Goal: Task Accomplishment & Management: Manage account settings

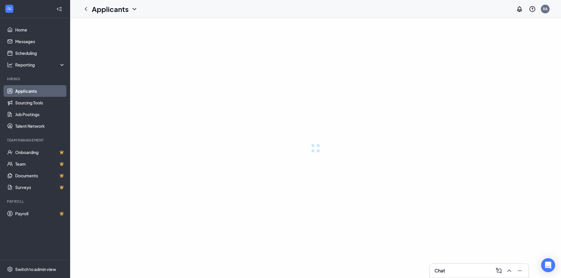
click at [33, 89] on link "Applicants" at bounding box center [40, 91] width 50 height 12
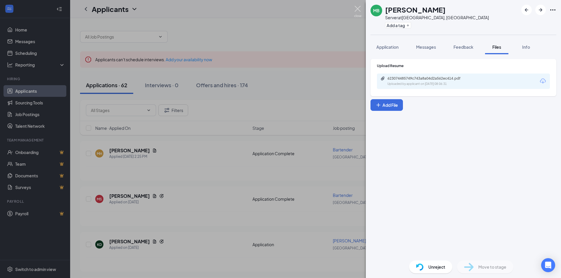
click at [356, 9] on img at bounding box center [357, 11] width 7 height 11
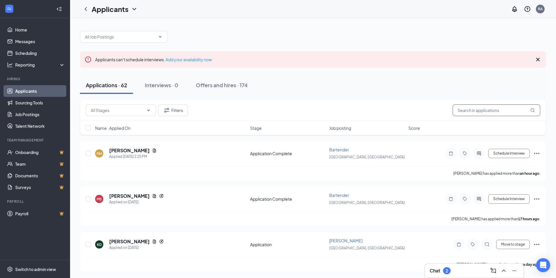
click at [472, 109] on input "text" at bounding box center [497, 111] width 88 height 12
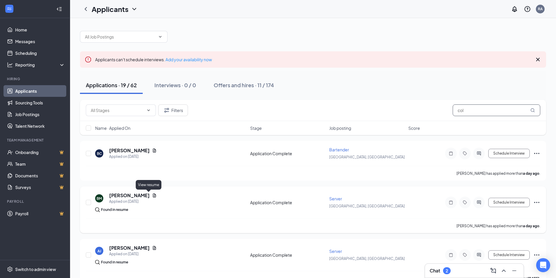
type input "col"
click at [152, 196] on icon "Document" at bounding box center [154, 195] width 5 height 5
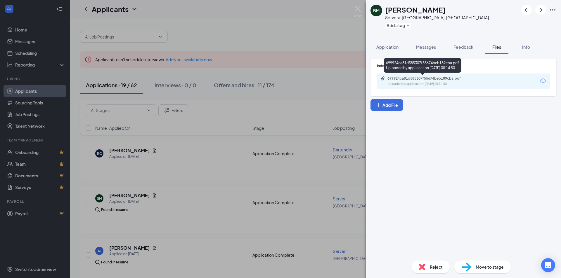
click at [423, 84] on div "Uploaded by applicant on [DATE] 08:14:50" at bounding box center [431, 84] width 88 height 5
drag, startPoint x: 359, startPoint y: 7, endPoint x: 353, endPoint y: 8, distance: 5.7
click at [358, 7] on img at bounding box center [357, 11] width 7 height 11
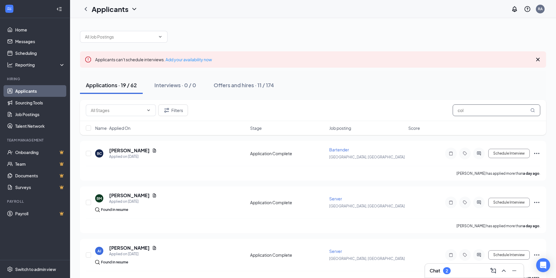
drag, startPoint x: 475, startPoint y: 108, endPoint x: 420, endPoint y: 108, distance: 55.5
click at [422, 108] on div "Filters col" at bounding box center [313, 111] width 455 height 12
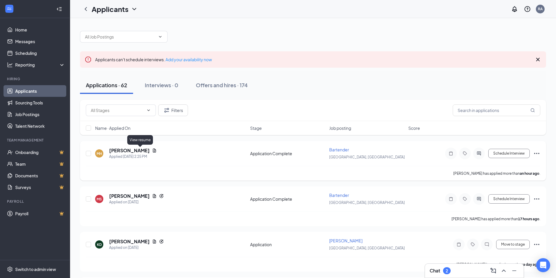
click at [153, 150] on icon "Document" at bounding box center [154, 151] width 3 height 4
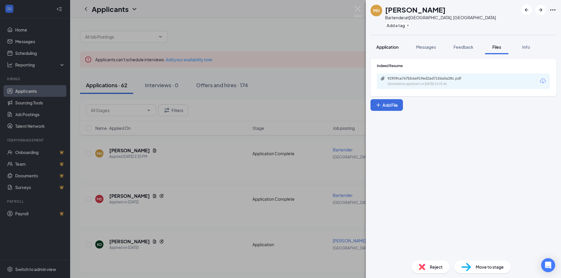
click at [384, 44] on div "Application" at bounding box center [387, 47] width 22 height 6
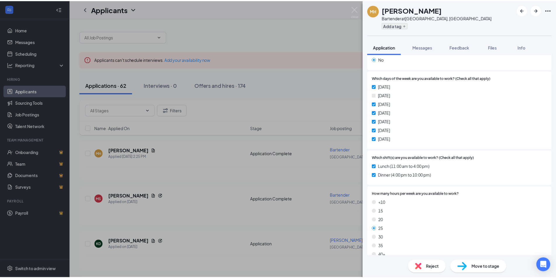
scroll to position [110, 0]
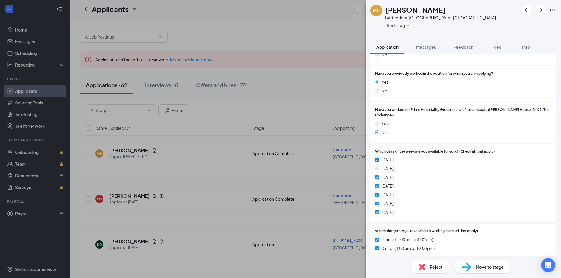
click at [353, 8] on div "MH [PERSON_NAME] Bartender at [GEOGRAPHIC_DATA], [GEOGRAPHIC_DATA] Add a tag Ap…" at bounding box center [280, 139] width 561 height 278
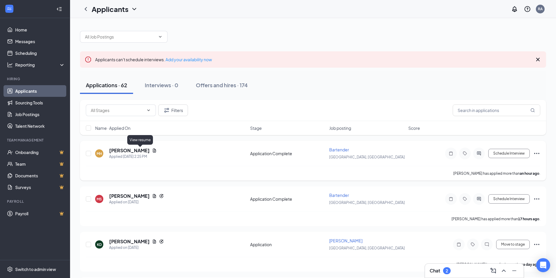
click at [152, 151] on icon "Document" at bounding box center [154, 150] width 5 height 5
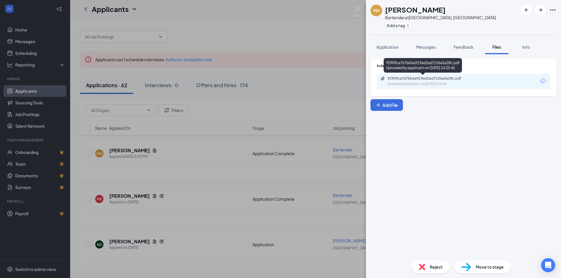
click at [392, 82] on div "Uploaded by applicant on [DATE] 14:25:46" at bounding box center [431, 84] width 88 height 5
click at [356, 9] on img at bounding box center [357, 11] width 7 height 11
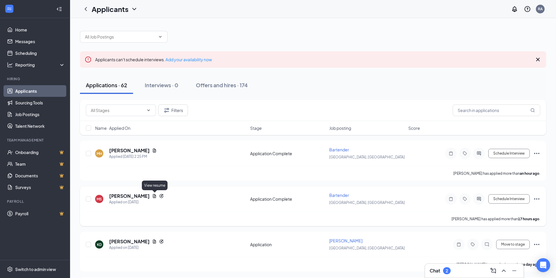
click at [154, 197] on icon "Document" at bounding box center [154, 196] width 3 height 4
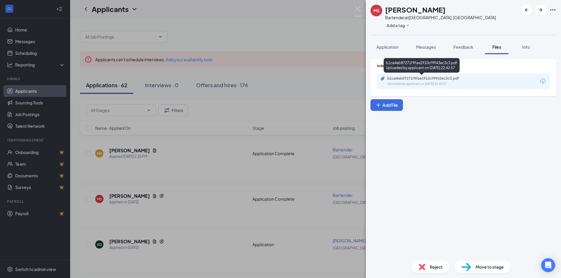
click at [398, 84] on div "Uploaded by applicant on [DATE] 22:42:57" at bounding box center [431, 84] width 88 height 5
click at [359, 7] on img at bounding box center [357, 11] width 7 height 11
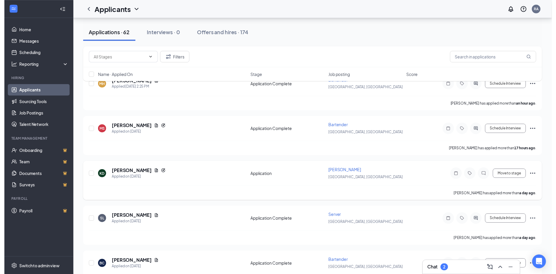
scroll to position [88, 0]
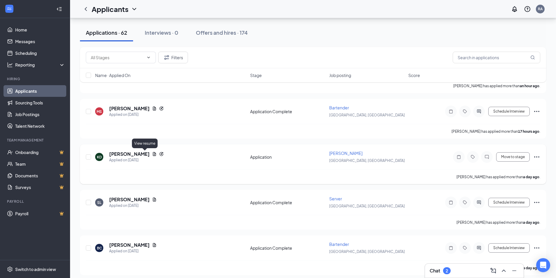
click at [153, 154] on icon "Document" at bounding box center [154, 154] width 3 height 4
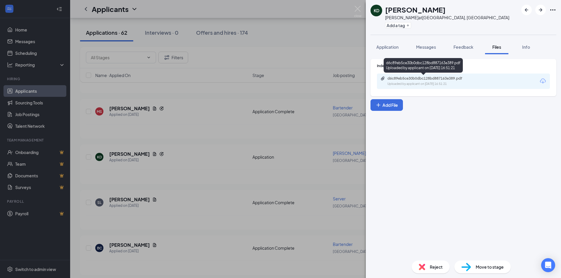
click at [394, 82] on div "Uploaded by applicant on [DATE] 16:51:21" at bounding box center [431, 84] width 88 height 5
click at [357, 7] on img at bounding box center [357, 11] width 7 height 11
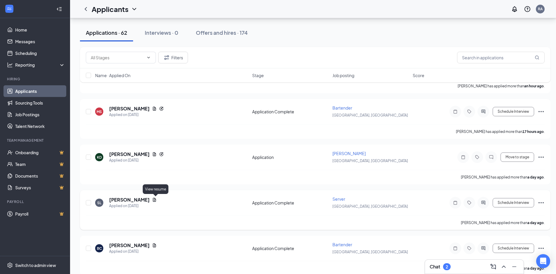
click at [155, 199] on icon "Document" at bounding box center [154, 199] width 5 height 5
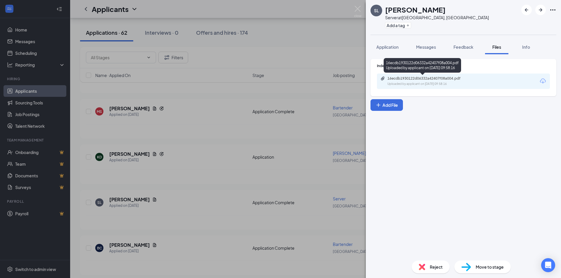
click at [393, 83] on div "Uploaded by applicant on [DATE] 09:58:16" at bounding box center [431, 84] width 88 height 5
click at [358, 11] on img at bounding box center [357, 11] width 7 height 11
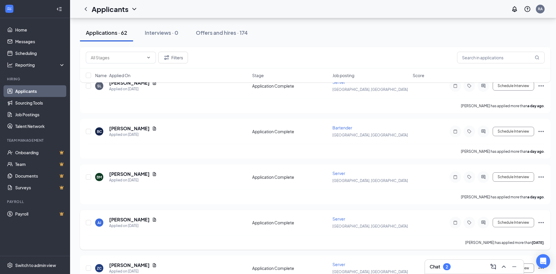
scroll to position [175, 0]
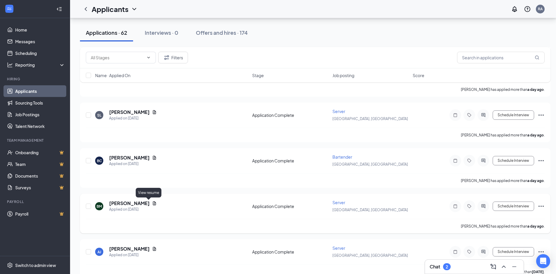
click at [153, 202] on icon "Document" at bounding box center [154, 203] width 3 height 4
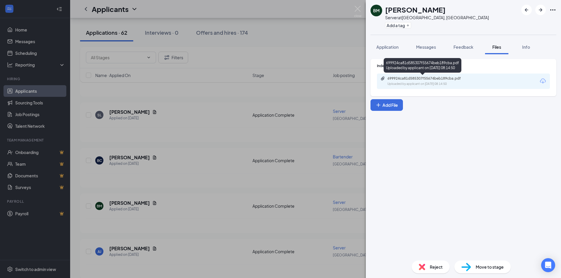
click at [417, 81] on div "699924ca81d585307f55674beb189cba.pdf Uploaded by applicant on [DATE] 08:14:50" at bounding box center [427, 81] width 95 height 10
click at [123, 163] on div "BM [PERSON_NAME] Server at [GEOGRAPHIC_DATA], [GEOGRAPHIC_DATA] Add a tag Appli…" at bounding box center [280, 139] width 561 height 278
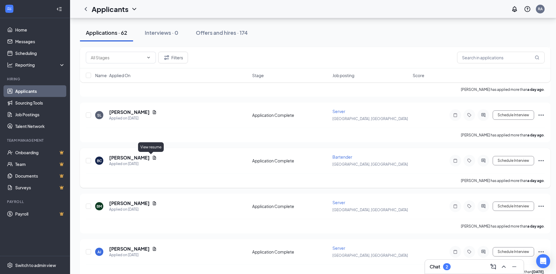
click at [152, 159] on icon "Document" at bounding box center [154, 157] width 5 height 5
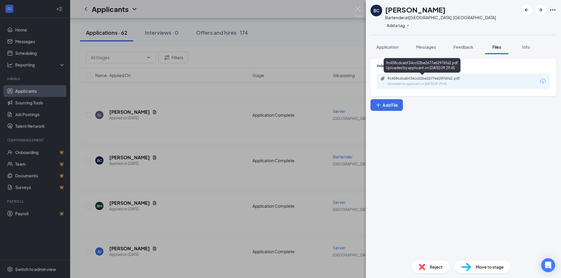
click at [411, 80] on div "9c458cdcabf34cc02be2677e62976fa2.pdf" at bounding box center [428, 78] width 82 height 5
click at [178, 195] on div "BC [PERSON_NAME] Bartender at [GEOGRAPHIC_DATA], [GEOGRAPHIC_DATA] Add a tag Ap…" at bounding box center [280, 139] width 561 height 278
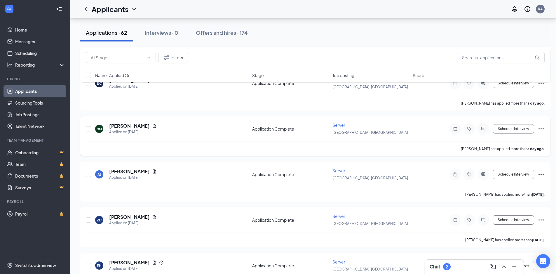
scroll to position [263, 0]
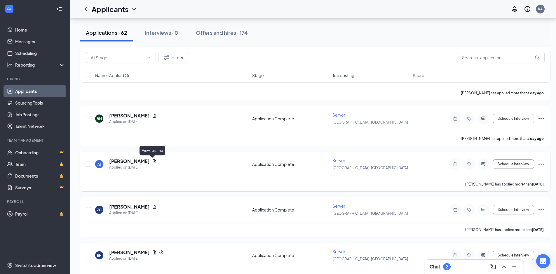
click at [153, 162] on icon "Document" at bounding box center [154, 161] width 3 height 4
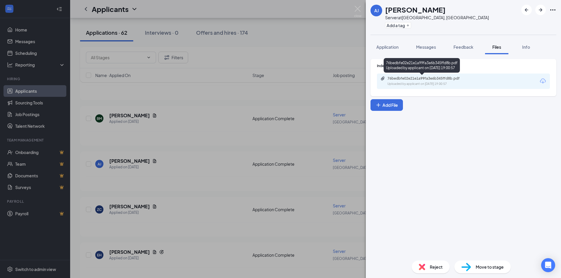
click at [406, 81] on div "76bedbfe02e21e1a99fa3e6b345ffd8b.pdf Uploaded by applicant on [DATE] 19:00:57" at bounding box center [427, 81] width 95 height 10
click at [360, 10] on div "[PERSON_NAME] [PERSON_NAME] Server at [GEOGRAPHIC_DATA], [GEOGRAPHIC_DATA] Add …" at bounding box center [280, 139] width 561 height 278
click at [358, 10] on img at bounding box center [357, 11] width 7 height 11
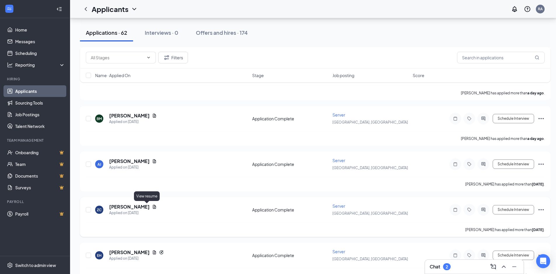
click at [152, 207] on icon "Document" at bounding box center [154, 206] width 5 height 5
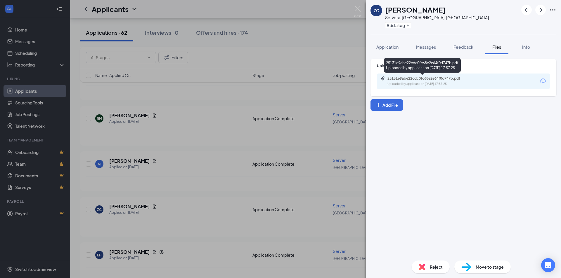
click at [403, 79] on div "25131e9abe22cdc0fc68e2e64f0d747b.pdf" at bounding box center [428, 78] width 82 height 5
click at [187, 198] on div "ZC [PERSON_NAME] Server at [GEOGRAPHIC_DATA], [GEOGRAPHIC_DATA] Add a tag Appli…" at bounding box center [280, 139] width 561 height 278
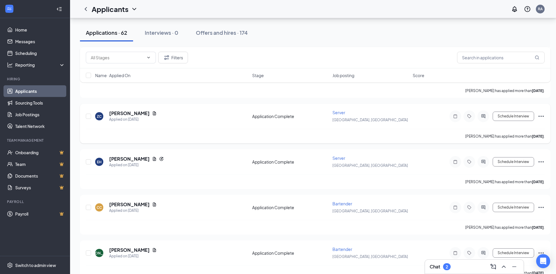
scroll to position [380, 0]
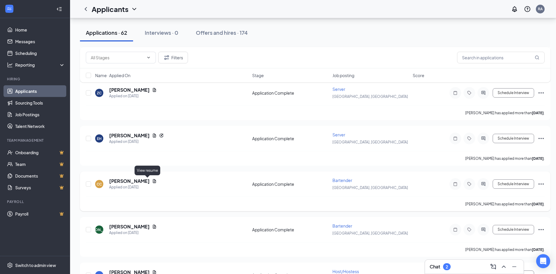
click at [152, 181] on icon "Document" at bounding box center [154, 181] width 5 height 5
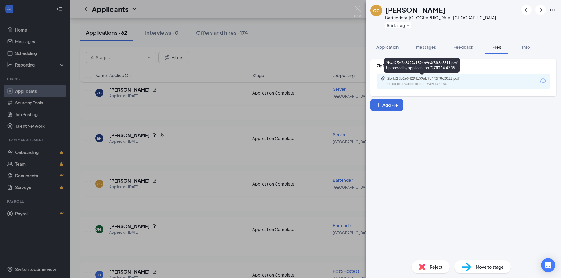
click at [391, 79] on div "2b4d25b2e84294159ab9c4f3ff8c3811.pdf" at bounding box center [428, 78] width 82 height 5
click at [361, 10] on div "CC [PERSON_NAME] Bartender at [GEOGRAPHIC_DATA], [GEOGRAPHIC_DATA] Add a tag Ap…" at bounding box center [280, 139] width 561 height 278
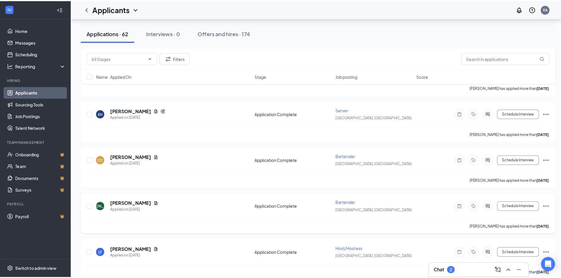
scroll to position [438, 0]
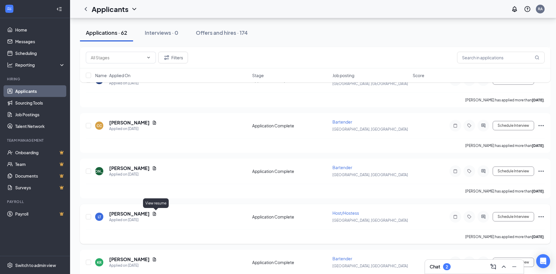
click at [156, 214] on icon "Document" at bounding box center [154, 214] width 3 height 4
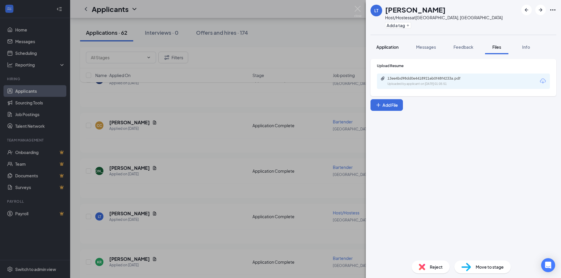
click at [389, 45] on span "Application" at bounding box center [387, 46] width 22 height 5
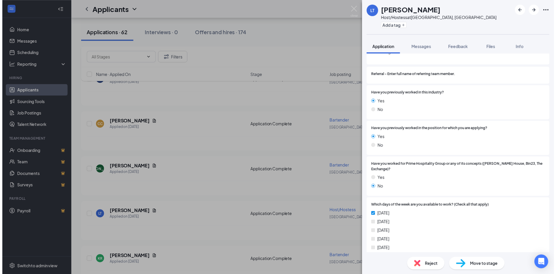
scroll to position [117, 0]
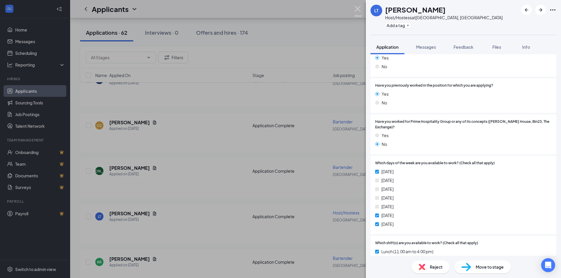
click at [359, 11] on img at bounding box center [357, 11] width 7 height 11
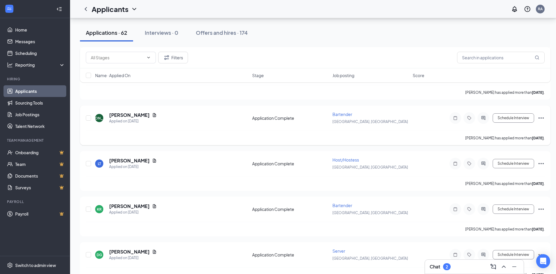
scroll to position [409, 0]
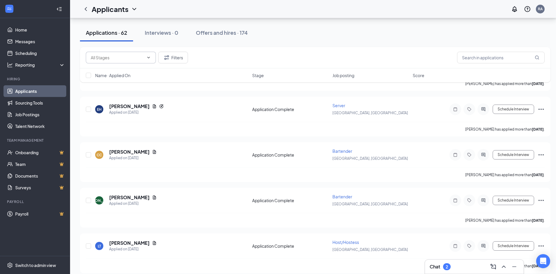
click at [113, 55] on span at bounding box center [121, 58] width 70 height 12
click at [113, 56] on input "text" at bounding box center [117, 57] width 53 height 6
click at [118, 60] on input "text" at bounding box center [117, 57] width 53 height 6
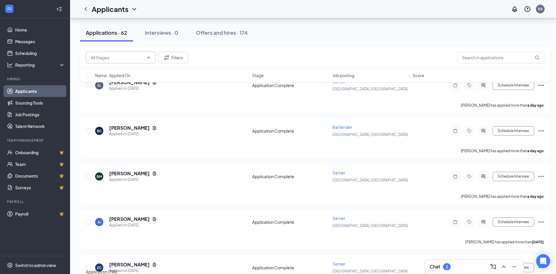
scroll to position [204, 0]
click at [31, 90] on link "Applicants" at bounding box center [40, 91] width 50 height 12
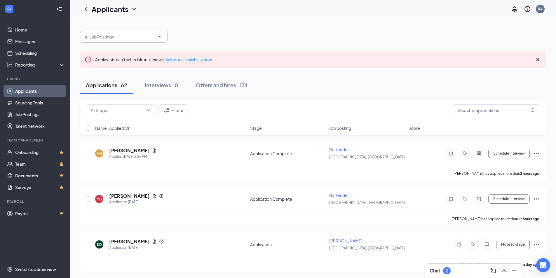
click at [143, 34] on input "text" at bounding box center [120, 37] width 71 height 6
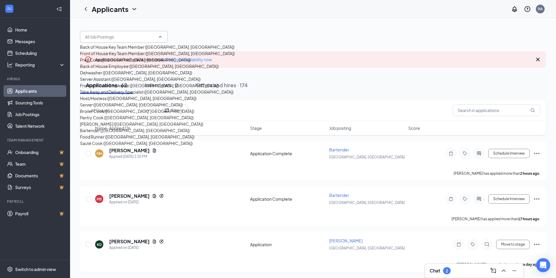
scroll to position [88, 0]
click at [133, 102] on div "Host/Hostess ([GEOGRAPHIC_DATA], [GEOGRAPHIC_DATA])" at bounding box center [138, 98] width 116 height 6
type input "Host/Hostess ([GEOGRAPHIC_DATA], [GEOGRAPHIC_DATA])"
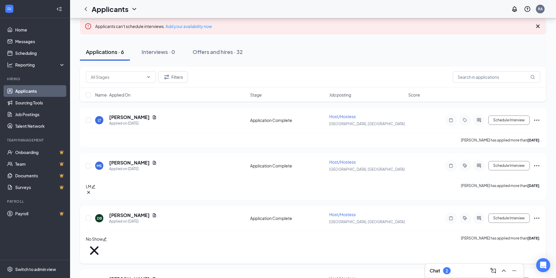
scroll to position [58, 0]
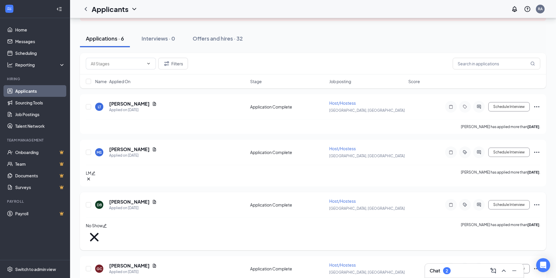
click at [103, 229] on icon "Cross" at bounding box center [94, 237] width 17 height 17
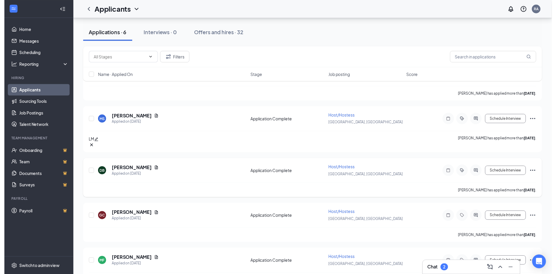
scroll to position [117, 0]
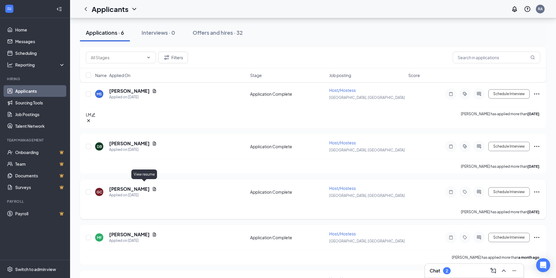
click at [152, 187] on icon "Document" at bounding box center [154, 189] width 5 height 5
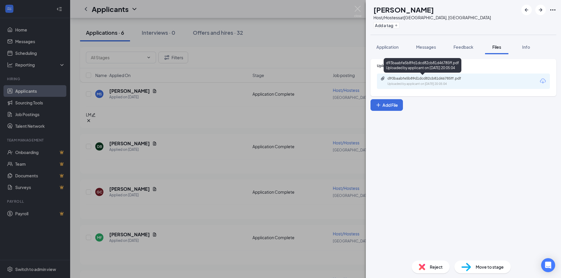
click at [441, 84] on div "Uploaded by applicant on [DATE] 20:05:04" at bounding box center [431, 84] width 88 height 5
drag, startPoint x: 359, startPoint y: 8, endPoint x: 352, endPoint y: 15, distance: 9.9
click at [359, 8] on img at bounding box center [357, 11] width 7 height 11
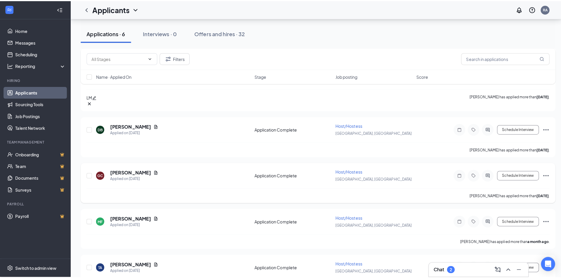
scroll to position [146, 0]
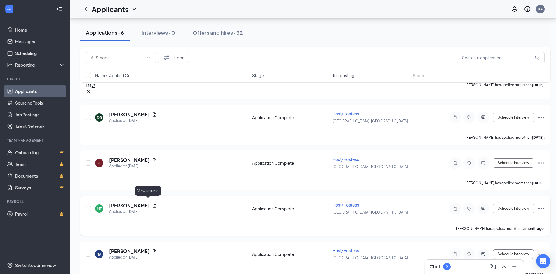
click at [152, 203] on icon "Document" at bounding box center [154, 205] width 5 height 5
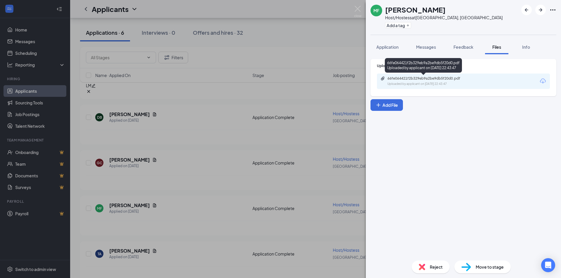
click at [413, 82] on div "Uploaded by applicant on [DATE] 22:43:47" at bounding box center [431, 84] width 88 height 5
click at [392, 51] on button "Application" at bounding box center [387, 47] width 34 height 15
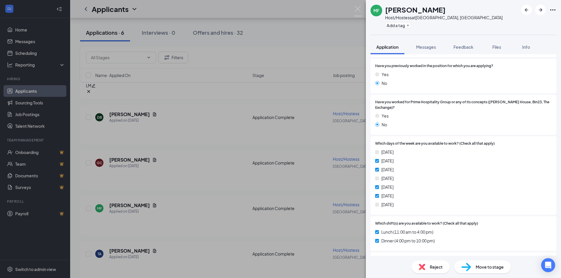
scroll to position [146, 0]
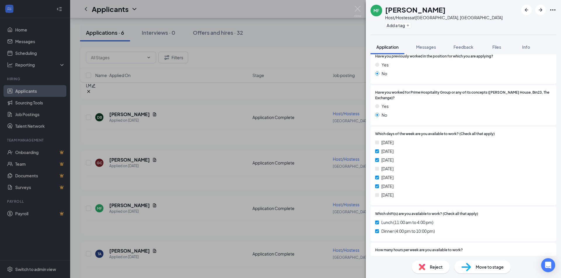
click at [232, 187] on div "MF [PERSON_NAME] Host/Hostess at [GEOGRAPHIC_DATA], [GEOGRAPHIC_DATA] Add a tag…" at bounding box center [280, 139] width 561 height 278
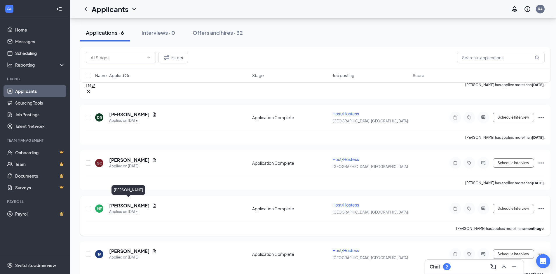
click at [129, 202] on h5 "[PERSON_NAME]" at bounding box center [129, 205] width 41 height 6
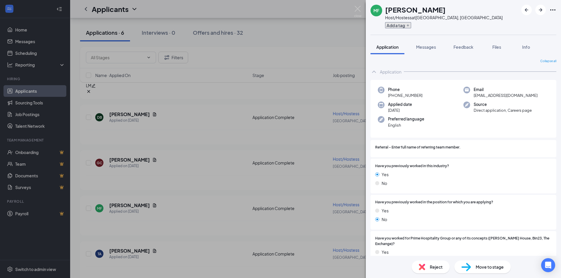
click at [398, 24] on button "Add a tag" at bounding box center [398, 25] width 26 height 6
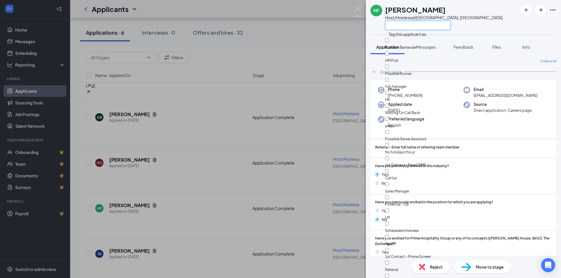
click at [405, 28] on input "text" at bounding box center [418, 25] width 66 height 9
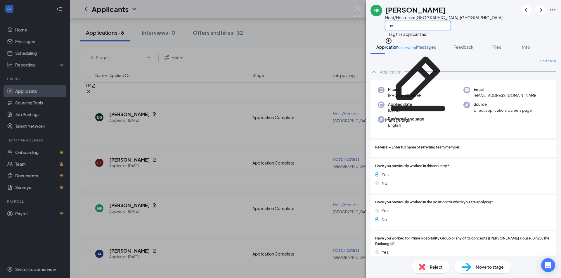
type input "a"
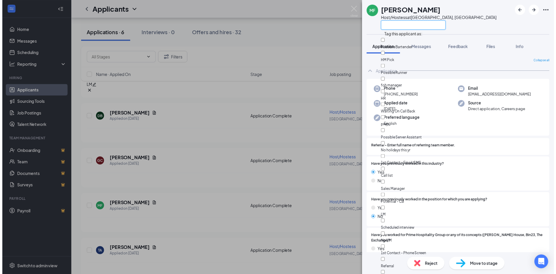
scroll to position [371, 0]
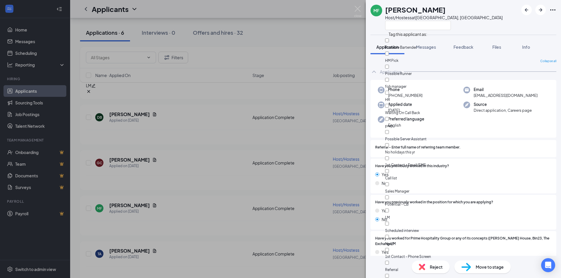
checkbox input "true"
click at [373, 35] on div "MF [PERSON_NAME] Host/Hostess at [GEOGRAPHIC_DATA], [GEOGRAPHIC_DATA] Applicati…" at bounding box center [463, 139] width 195 height 278
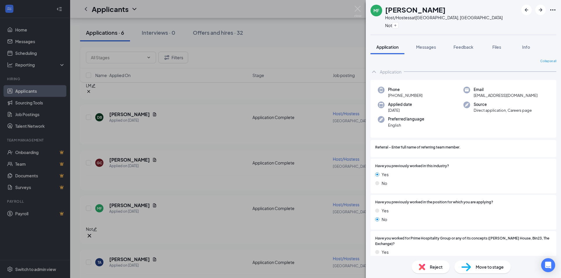
click at [150, 227] on div "MF [PERSON_NAME] Host/Hostess at [GEOGRAPHIC_DATA], [GEOGRAPHIC_DATA] Not Appli…" at bounding box center [280, 139] width 561 height 278
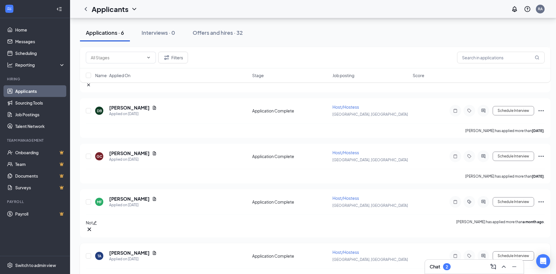
scroll to position [159, 0]
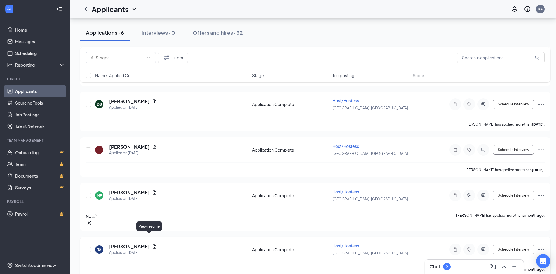
click at [153, 244] on icon "Document" at bounding box center [154, 246] width 3 height 4
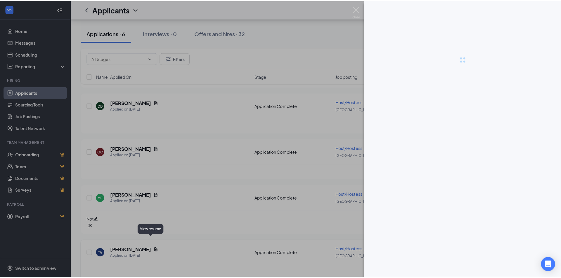
scroll to position [155, 0]
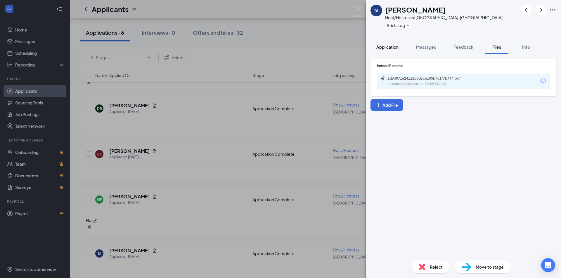
click at [386, 48] on span "Application" at bounding box center [387, 46] width 22 height 5
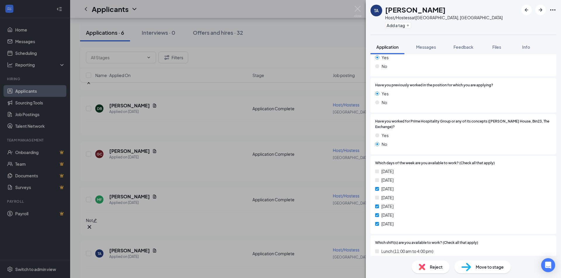
scroll to position [146, 0]
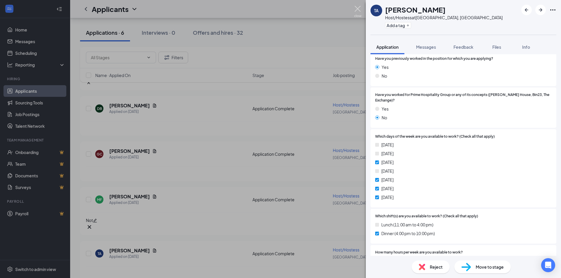
click at [358, 10] on img at bounding box center [357, 11] width 7 height 11
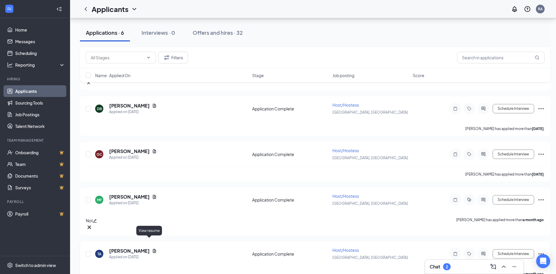
click at [153, 249] on icon "Document" at bounding box center [154, 251] width 3 height 4
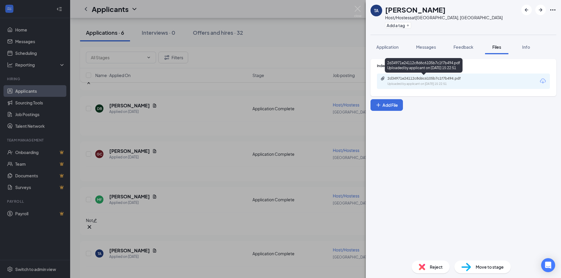
click at [411, 84] on div "Uploaded by applicant on [DATE] 15:22:51" at bounding box center [431, 84] width 88 height 5
click at [200, 229] on div "TA [PERSON_NAME] Host/Hostess at [GEOGRAPHIC_DATA], [GEOGRAPHIC_DATA] Add a tag…" at bounding box center [280, 139] width 561 height 278
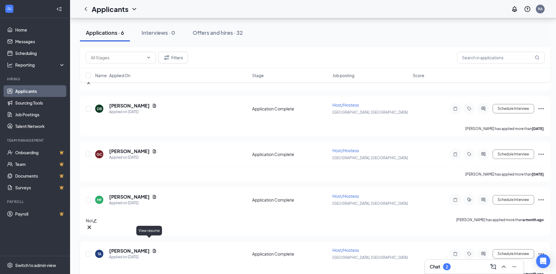
click at [153, 249] on icon "Document" at bounding box center [154, 251] width 3 height 4
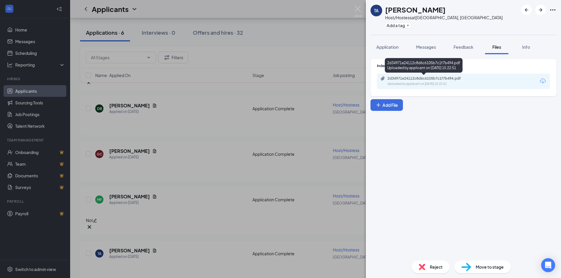
click at [447, 81] on div "2d34971e24112c8d6c6105b7c1f7b494.pdf Uploaded by applicant on [DATE] 15:22:51" at bounding box center [427, 81] width 95 height 10
click at [394, 25] on button "Add a tag" at bounding box center [398, 25] width 26 height 6
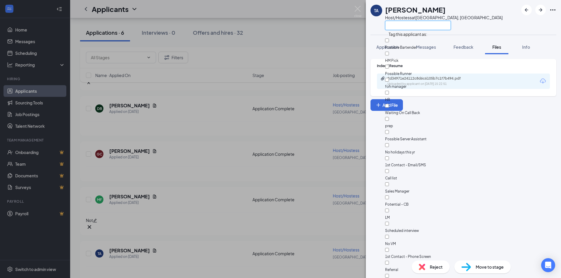
click at [396, 23] on input "text" at bounding box center [418, 25] width 66 height 9
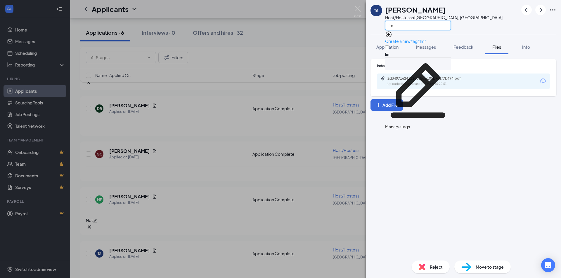
type input "l"
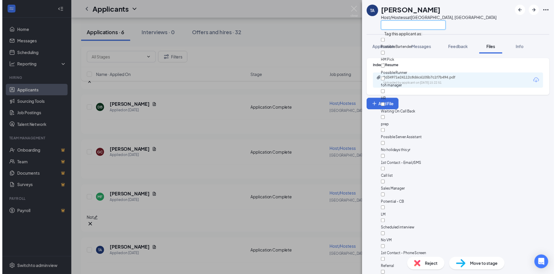
scroll to position [88, 0]
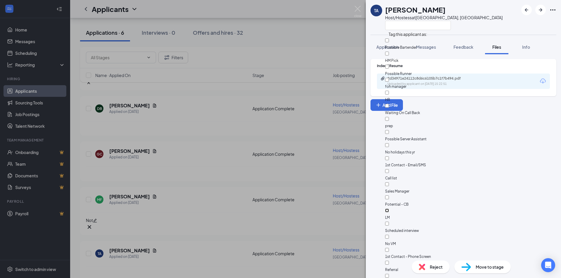
click at [389, 209] on input "LM" at bounding box center [387, 211] width 4 height 4
checkbox input "true"
click at [427, 155] on div "Indeed Resume 2d34971e24112c8d6c6105b7c1f7b494.pdf Uploaded by applicant on [DA…" at bounding box center [463, 155] width 195 height 202
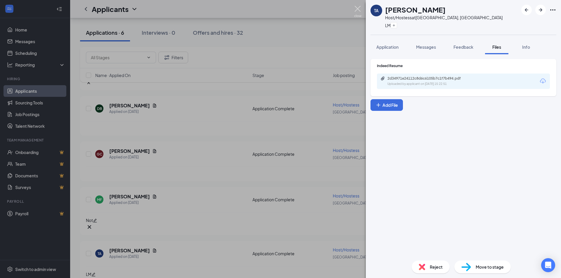
click at [360, 9] on img at bounding box center [357, 11] width 7 height 11
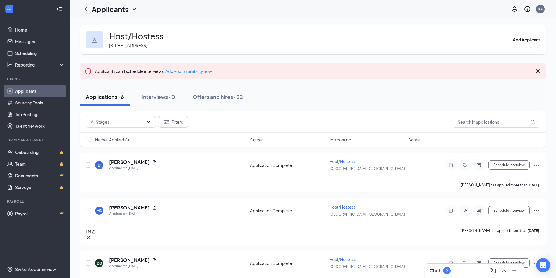
click at [34, 91] on link "Applicants" at bounding box center [40, 91] width 50 height 12
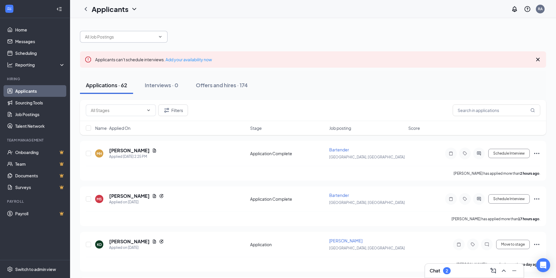
click at [147, 36] on input "text" at bounding box center [120, 37] width 71 height 6
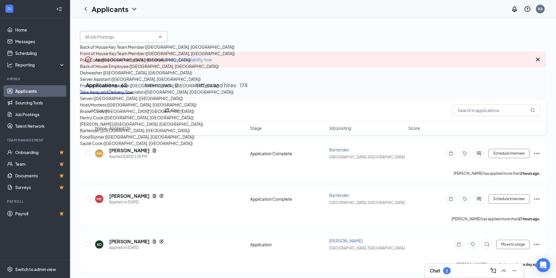
scroll to position [58, 0]
click at [134, 80] on div "Server Assistant ([GEOGRAPHIC_DATA], [GEOGRAPHIC_DATA])" at bounding box center [140, 79] width 121 height 6
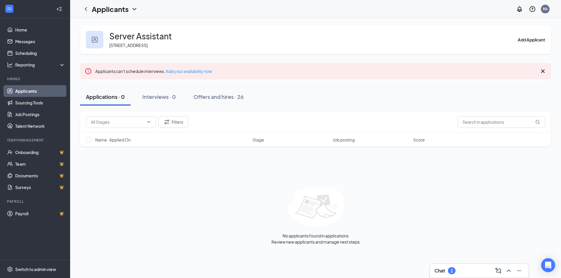
click at [24, 91] on link "Applicants" at bounding box center [40, 91] width 50 height 12
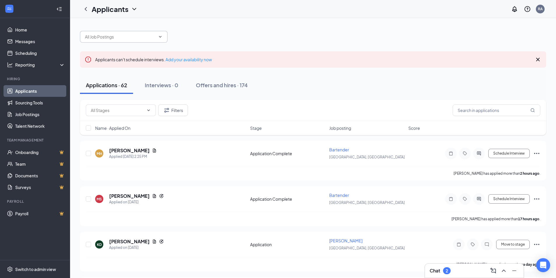
click at [123, 37] on input "text" at bounding box center [120, 37] width 71 height 6
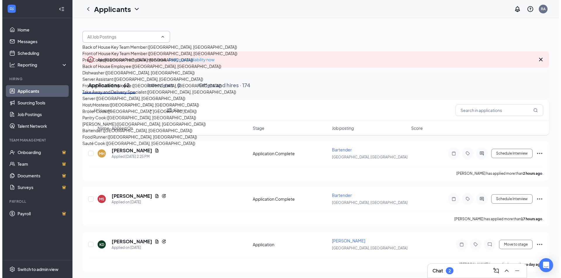
scroll to position [146, 0]
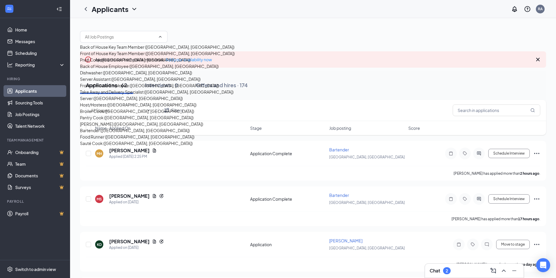
click at [119, 121] on div "[PERSON_NAME] ([GEOGRAPHIC_DATA], [GEOGRAPHIC_DATA])" at bounding box center [141, 124] width 123 height 6
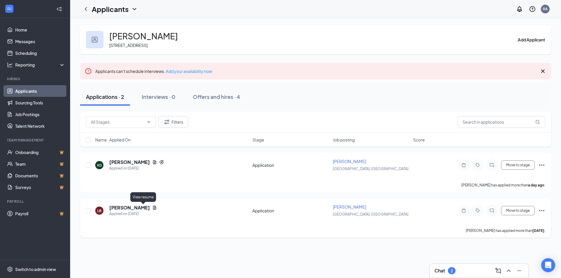
click at [153, 209] on icon "Document" at bounding box center [154, 208] width 3 height 4
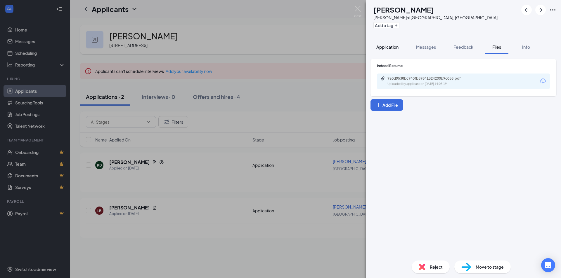
click at [392, 49] on span "Application" at bounding box center [387, 46] width 22 height 5
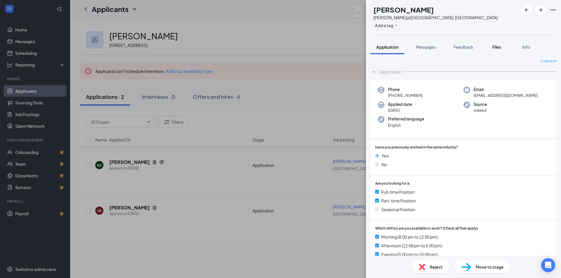
click at [495, 48] on span "Files" at bounding box center [496, 46] width 9 height 5
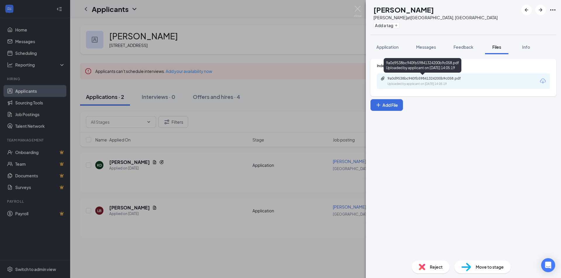
click at [428, 83] on div "Uploaded by applicant on [DATE] 14:05:19" at bounding box center [431, 84] width 88 height 5
click at [245, 147] on div "LB [PERSON_NAME] at [GEOGRAPHIC_DATA], [GEOGRAPHIC_DATA] Add a tag Application …" at bounding box center [280, 139] width 561 height 278
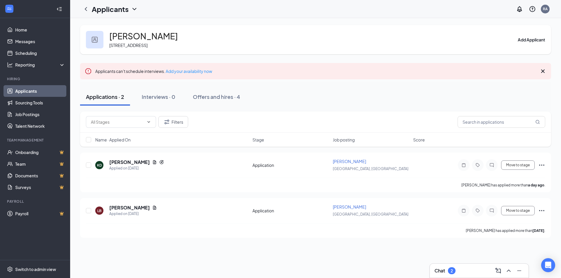
click at [29, 92] on link "Applicants" at bounding box center [40, 91] width 50 height 12
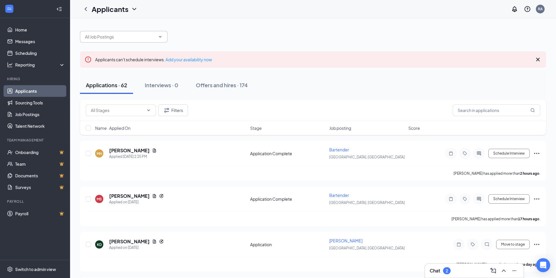
click at [117, 40] on input "text" at bounding box center [120, 37] width 71 height 6
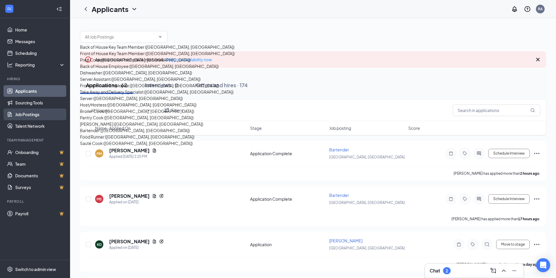
click at [25, 113] on link "Job Postings" at bounding box center [40, 115] width 50 height 12
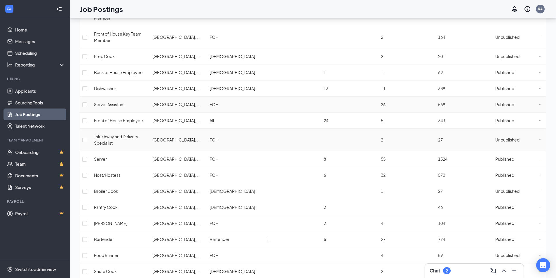
scroll to position [64, 0]
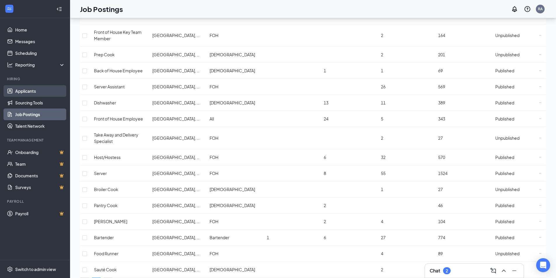
click at [24, 91] on link "Applicants" at bounding box center [40, 91] width 50 height 12
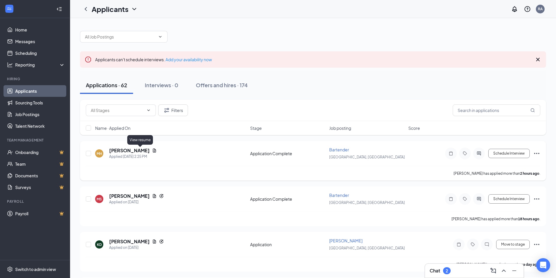
click at [153, 150] on icon "Document" at bounding box center [154, 151] width 3 height 4
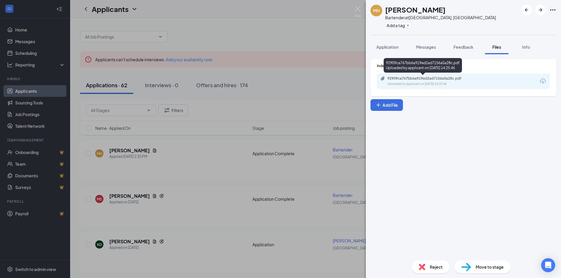
click at [427, 79] on div "92909ca767bb6a919ed2ad7156a5a28c.pdf" at bounding box center [428, 78] width 82 height 5
click at [359, 12] on img at bounding box center [357, 11] width 7 height 11
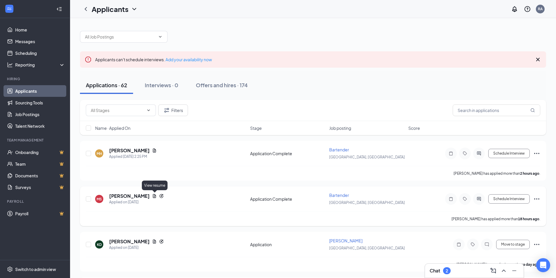
click at [155, 196] on icon "Document" at bounding box center [154, 196] width 3 height 4
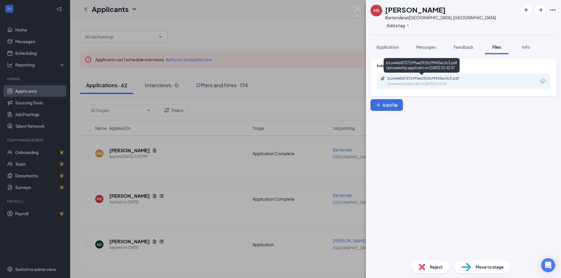
click at [399, 86] on div "Uploaded by applicant on [DATE] 22:42:57" at bounding box center [431, 84] width 88 height 5
click at [385, 48] on span "Application" at bounding box center [387, 46] width 22 height 5
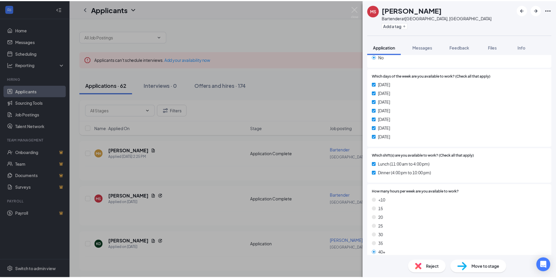
scroll to position [204, 0]
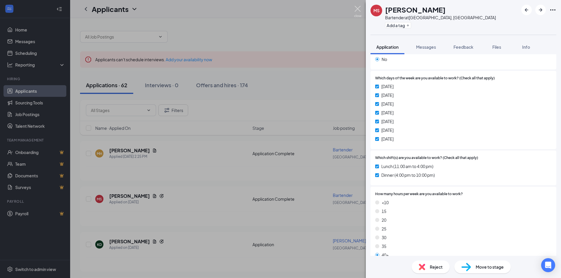
click at [358, 8] on img at bounding box center [357, 11] width 7 height 11
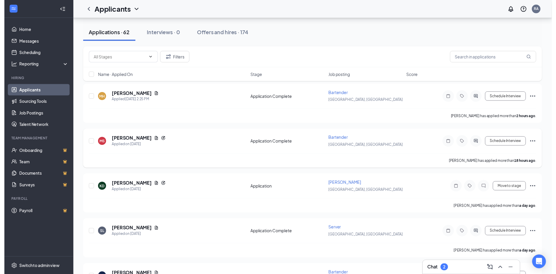
scroll to position [88, 0]
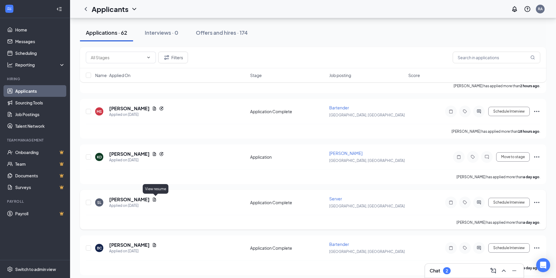
click at [156, 201] on icon "Document" at bounding box center [154, 200] width 3 height 4
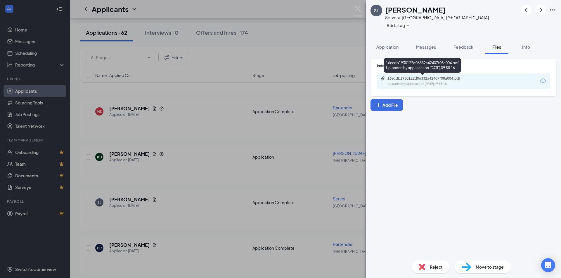
click at [412, 81] on div "16ecdb1930122d06332a42407f08a004.pdf Uploaded by applicant on [DATE] 09:58:16" at bounding box center [427, 81] width 95 height 10
click at [352, 10] on div "SL [PERSON_NAME] Server at [GEOGRAPHIC_DATA], [GEOGRAPHIC_DATA] Add a tag Appli…" at bounding box center [280, 139] width 561 height 278
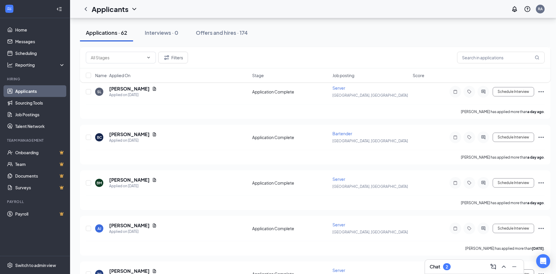
scroll to position [175, 0]
